Goal: Find specific page/section: Find specific page/section

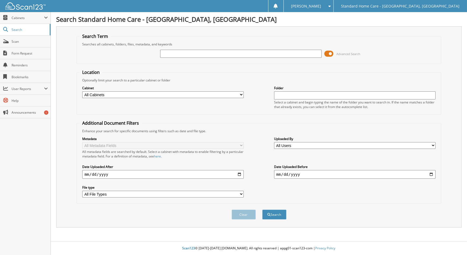
click at [202, 51] on input "text" at bounding box center [240, 54] width 161 height 8
type input "gudalupe"
click at [262, 210] on button "Search" at bounding box center [274, 215] width 24 height 10
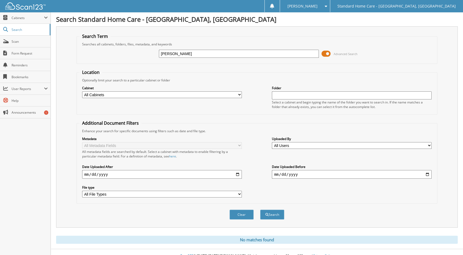
drag, startPoint x: 183, startPoint y: 53, endPoint x: 161, endPoint y: 54, distance: 21.5
click at [161, 54] on input "[PERSON_NAME]" at bounding box center [239, 54] width 160 height 8
type input "g"
type input "[DEMOGRAPHIC_DATA]"
click at [260, 210] on button "Search" at bounding box center [272, 215] width 24 height 10
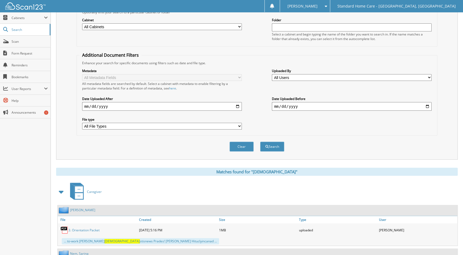
scroll to position [7, 0]
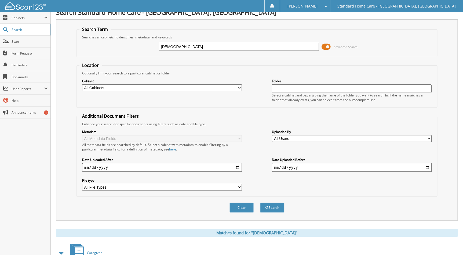
click at [196, 53] on div "gud Advanced Search" at bounding box center [257, 46] width 355 height 15
drag, startPoint x: 172, startPoint y: 45, endPoint x: 151, endPoint y: 45, distance: 20.7
click at [151, 45] on div "gud Advanced Search" at bounding box center [257, 46] width 355 height 15
type input "d"
type input "gudalupe"
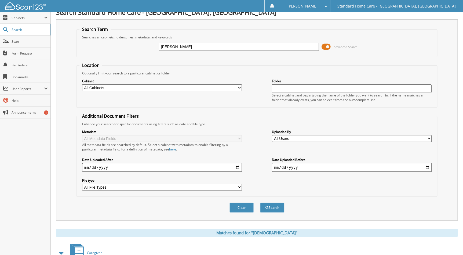
click at [260, 203] on button "Search" at bounding box center [272, 208] width 24 height 10
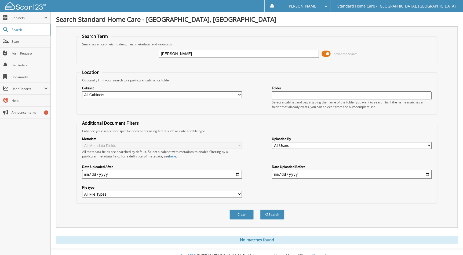
drag, startPoint x: 181, startPoint y: 53, endPoint x: 136, endPoint y: 48, distance: 45.5
click at [136, 48] on div "gudalupe Advanced Search" at bounding box center [257, 53] width 355 height 15
click at [202, 55] on input "text" at bounding box center [239, 54] width 160 height 8
paste input "Guadalupe Guillen"
click at [250, 57] on input "[PERSON_NAME]" at bounding box center [239, 54] width 160 height 8
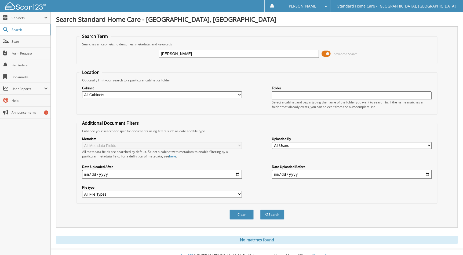
type input "[PERSON_NAME]"
click at [260, 210] on button "Search" at bounding box center [272, 215] width 24 height 10
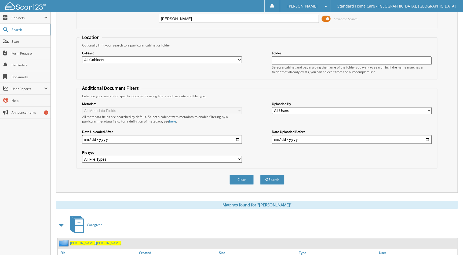
scroll to position [75, 0]
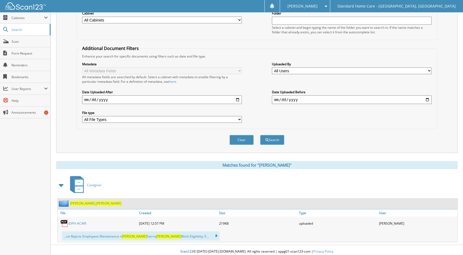
click at [96, 202] on span "[PERSON_NAME]" at bounding box center [108, 203] width 25 height 5
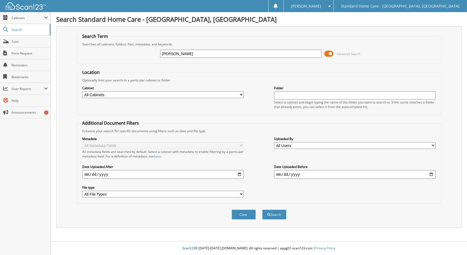
type input "[PERSON_NAME]"
click at [262, 210] on button "Search" at bounding box center [274, 215] width 24 height 10
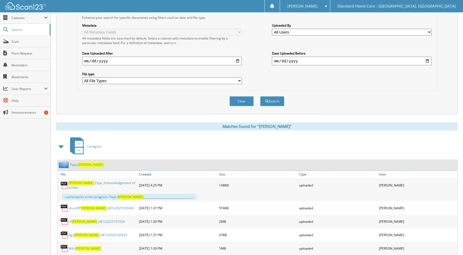
scroll to position [122, 0]
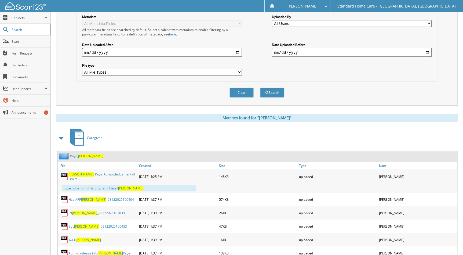
click at [79, 154] on span "Robert" at bounding box center [90, 156] width 25 height 5
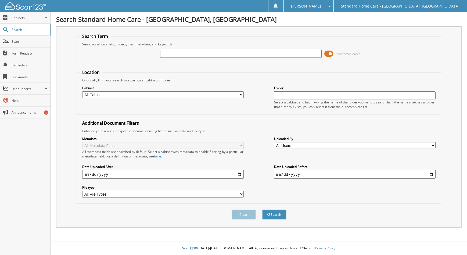
click at [170, 53] on input "text" at bounding box center [240, 54] width 161 height 8
type input "[PERSON_NAME]"
click at [268, 210] on button "Search" at bounding box center [274, 215] width 24 height 10
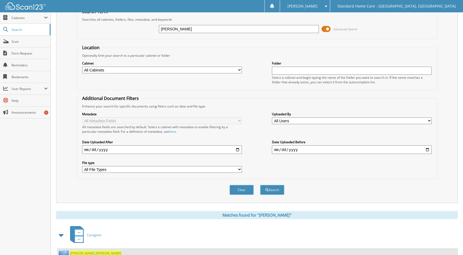
scroll to position [75, 0]
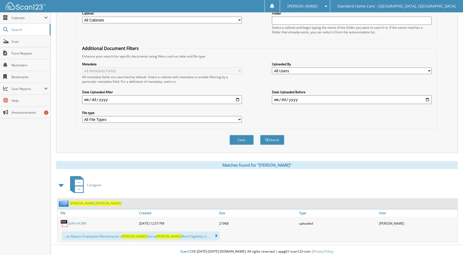
click at [92, 204] on div "[PERSON_NAME]" at bounding box center [258, 204] width 400 height 10
click at [93, 203] on div "[PERSON_NAME]" at bounding box center [90, 203] width 64 height 7
click at [82, 201] on link "[PERSON_NAME]" at bounding box center [95, 203] width 51 height 5
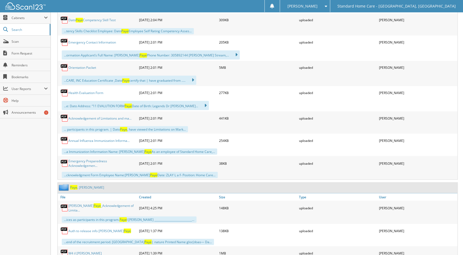
scroll to position [415, 0]
click at [83, 185] on link "Paye , Robert" at bounding box center [87, 187] width 34 height 5
